Goal: Task Accomplishment & Management: Use online tool/utility

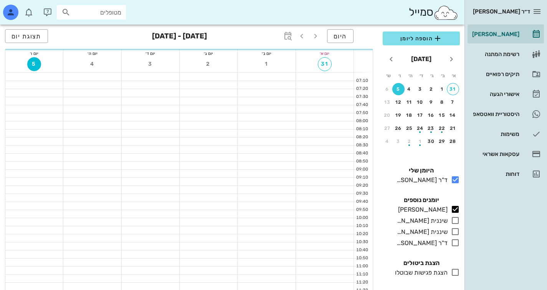
scroll to position [77, 0]
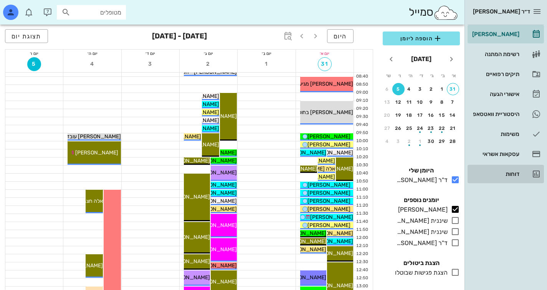
click at [507, 177] on div "דוחות" at bounding box center [495, 174] width 49 height 12
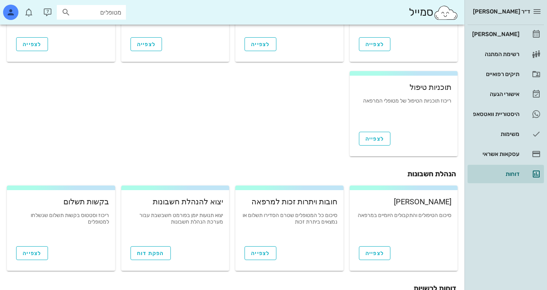
scroll to position [278, 0]
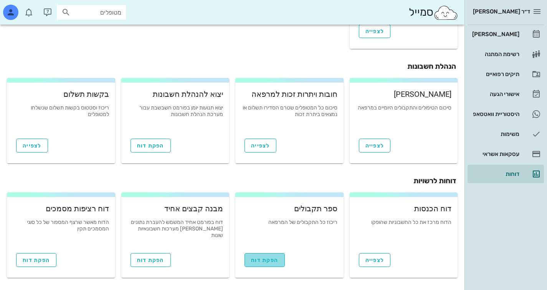
click at [275, 259] on span "הפקת דוח" at bounding box center [264, 260] width 27 height 7
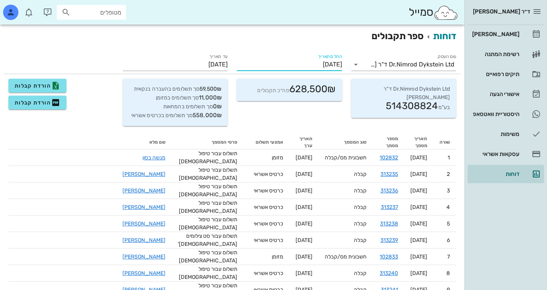
click at [323, 69] on input "[DATE]" at bounding box center [289, 64] width 105 height 12
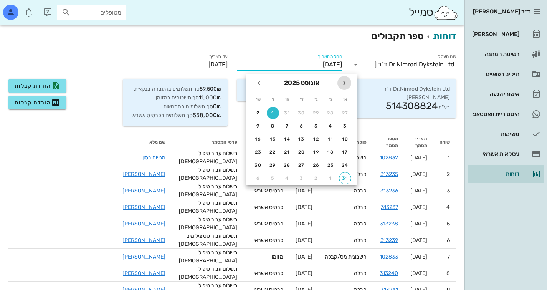
click at [345, 85] on icon "חודש שעבר" at bounding box center [344, 82] width 9 height 9
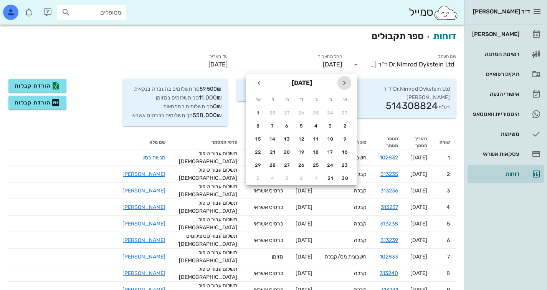
click at [345, 85] on icon "חודש שעבר" at bounding box center [344, 82] width 9 height 9
click at [346, 98] on th "א׳" at bounding box center [345, 99] width 14 height 13
click at [302, 111] on div "1" at bounding box center [302, 112] width 12 height 5
type input "[DATE]"
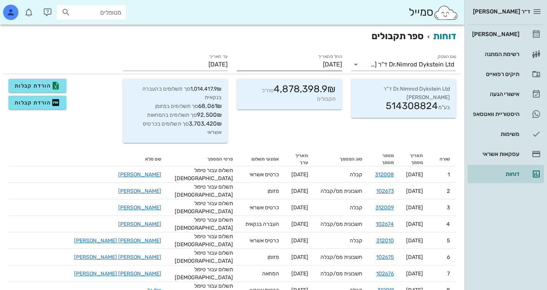
click at [317, 63] on input "[DATE]" at bounding box center [289, 64] width 105 height 12
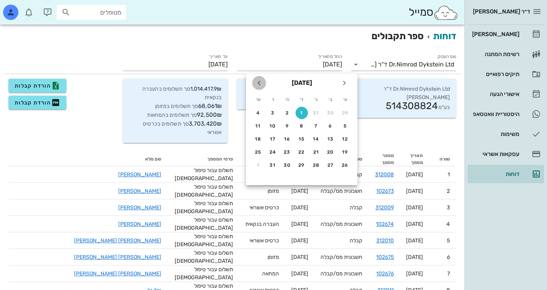
click at [257, 80] on icon "חודש הבא" at bounding box center [259, 82] width 9 height 9
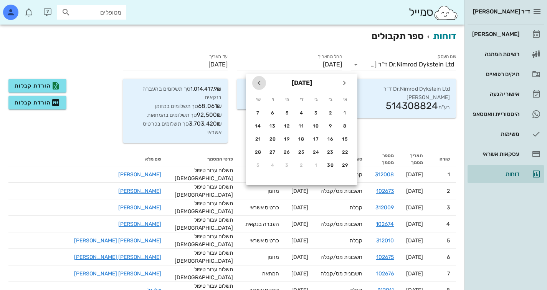
click at [257, 80] on icon "חודש הבא" at bounding box center [259, 82] width 9 height 9
click at [272, 111] on div "1" at bounding box center [273, 112] width 12 height 5
type input "[DATE]"
